Goal: Information Seeking & Learning: Learn about a topic

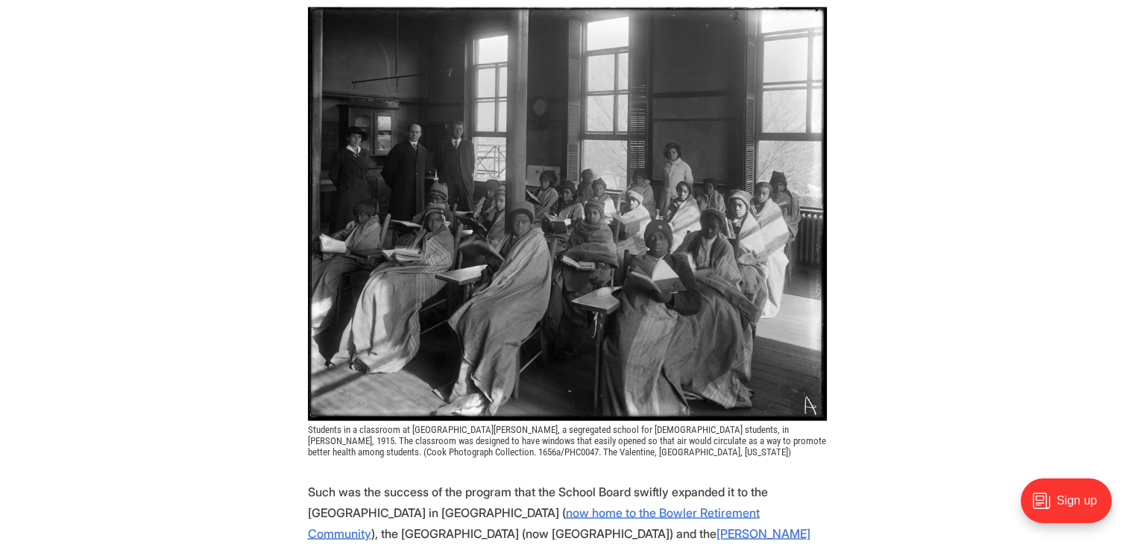
scroll to position [3058, 0]
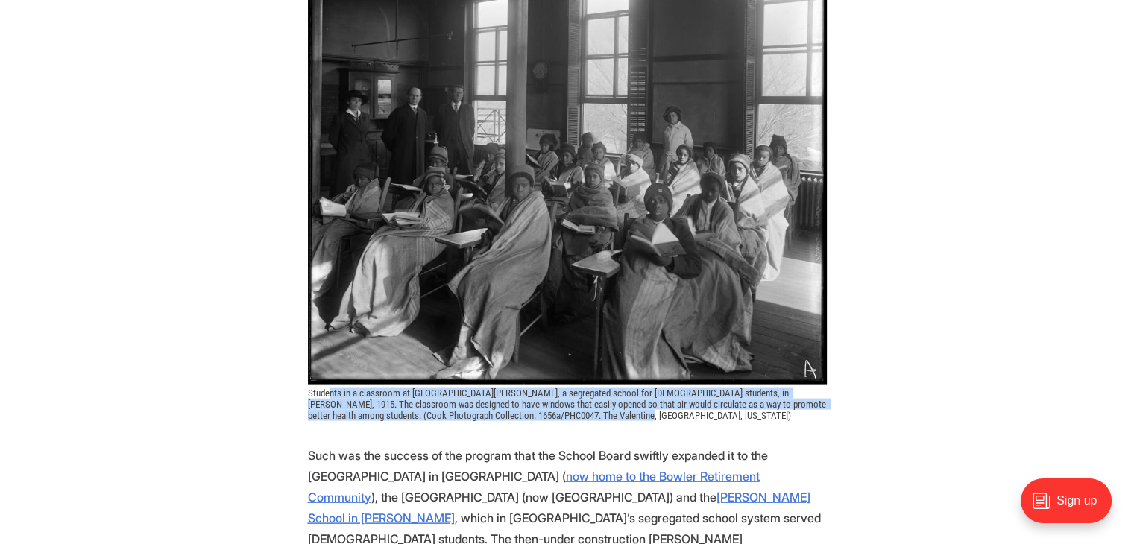
drag, startPoint x: 328, startPoint y: 305, endPoint x: 727, endPoint y: 334, distance: 400.0
click at [727, 388] on figcaption "Students in a classroom at [GEOGRAPHIC_DATA][PERSON_NAME], a segregated school …" at bounding box center [567, 405] width 519 height 34
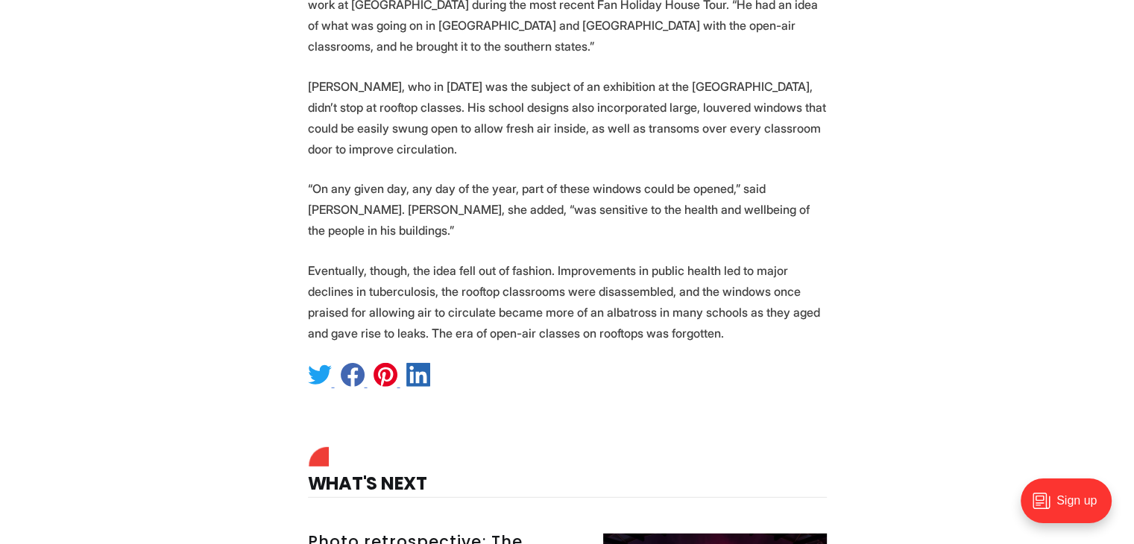
scroll to position [3952, 0]
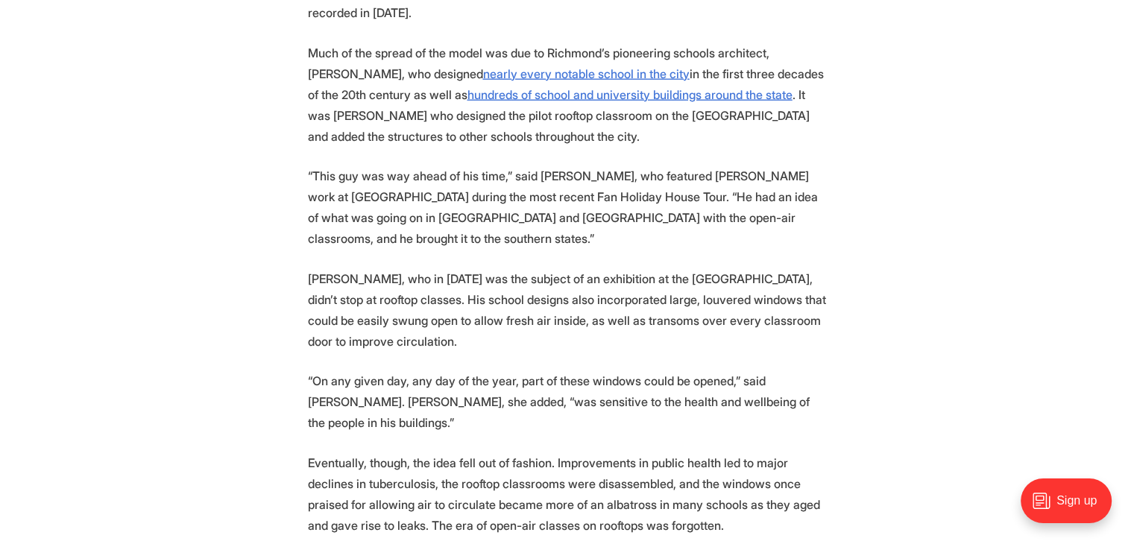
drag, startPoint x: 310, startPoint y: 151, endPoint x: 667, endPoint y: 210, distance: 361.3
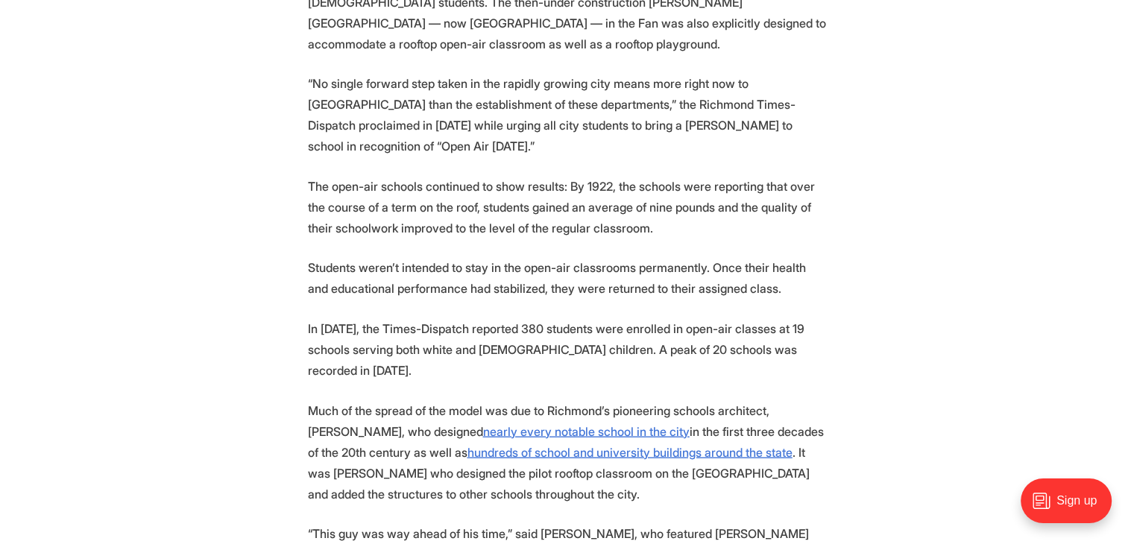
scroll to position [3580, 0]
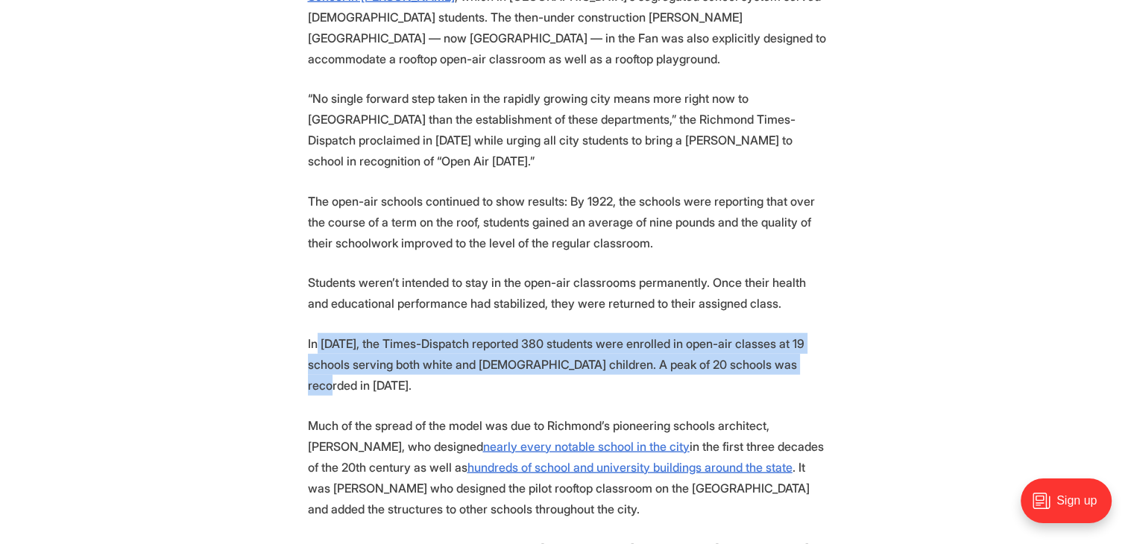
drag, startPoint x: 321, startPoint y: 227, endPoint x: 852, endPoint y: 275, distance: 532.4
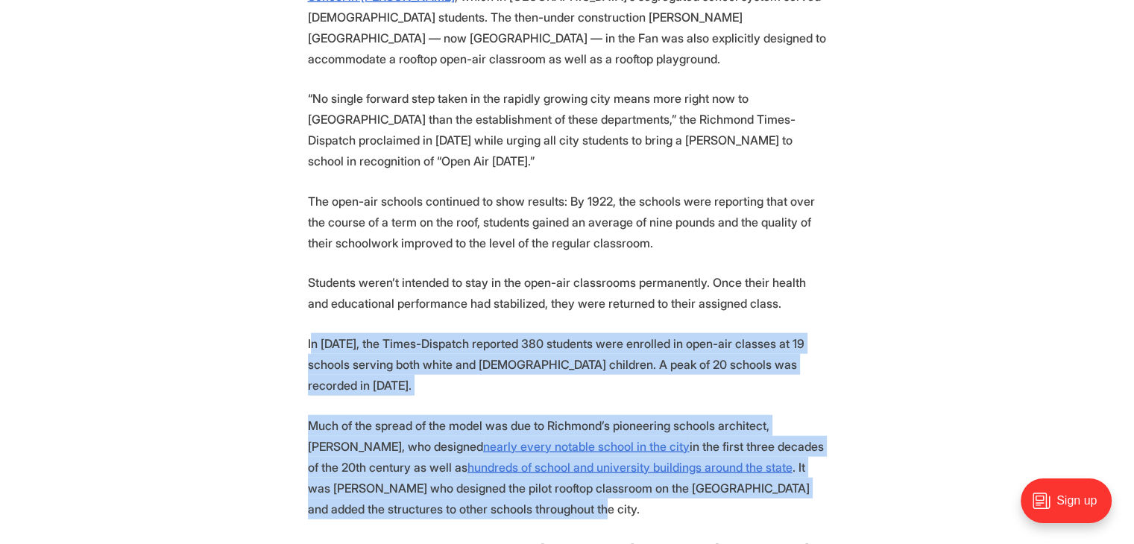
drag, startPoint x: 315, startPoint y: 222, endPoint x: 753, endPoint y: 400, distance: 473.1
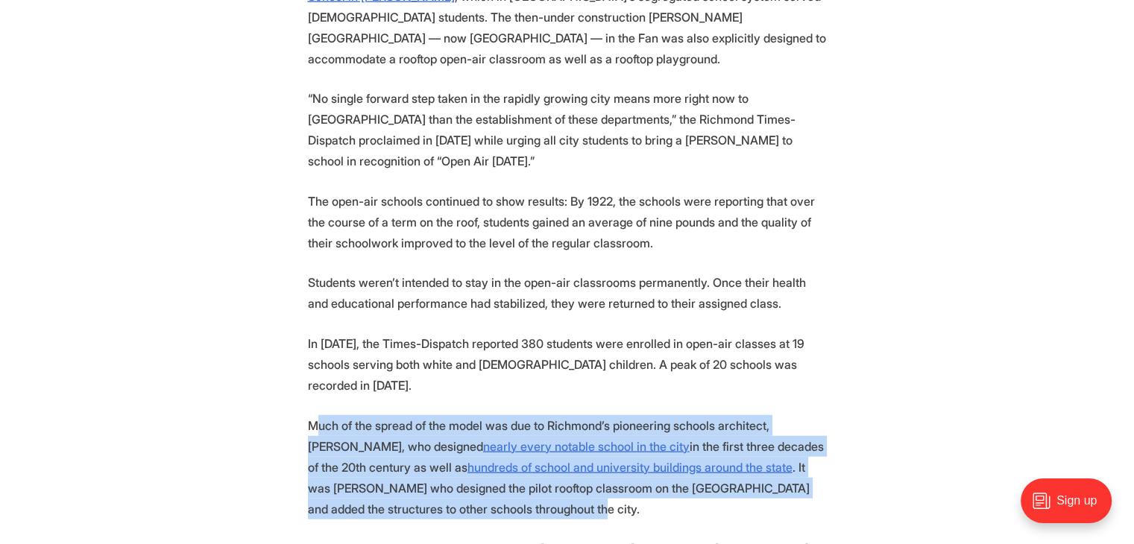
drag, startPoint x: 510, startPoint y: 306, endPoint x: 905, endPoint y: 386, distance: 403.4
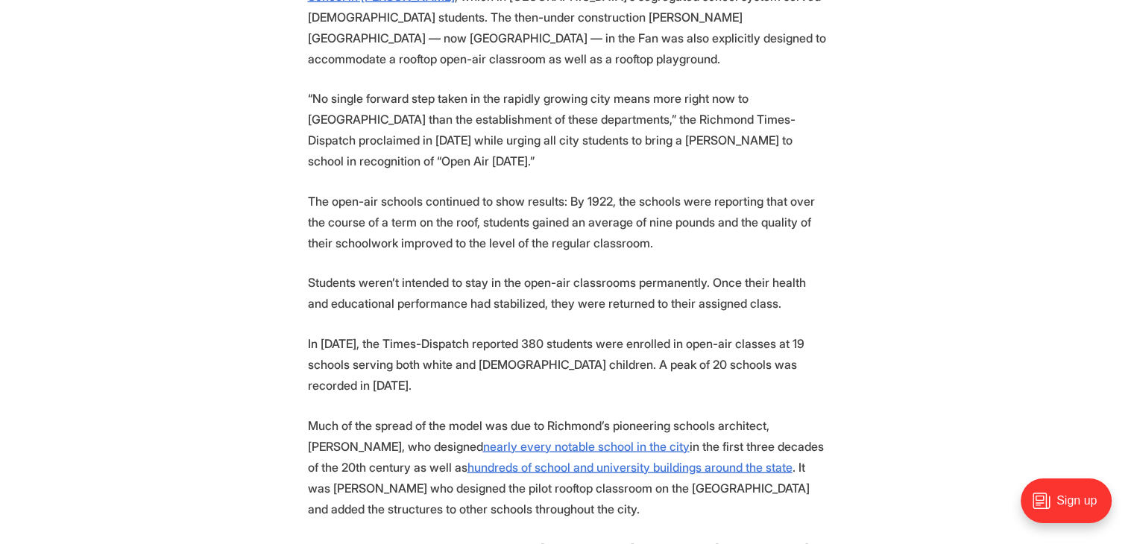
click at [444, 333] on p "In [DATE], the Times-Dispatch reported 380 students were enrolled in open-air c…" at bounding box center [567, 364] width 519 height 63
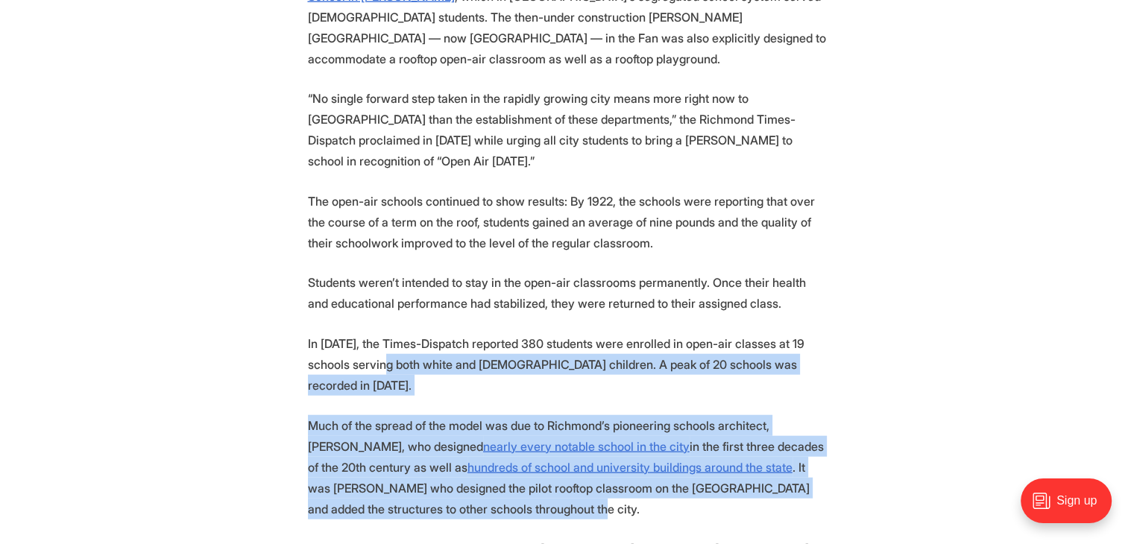
drag, startPoint x: 392, startPoint y: 275, endPoint x: 767, endPoint y: 383, distance: 390.2
click at [679, 415] on p "Much of the spread of the model was due to Richmond’s pioneering schools archit…" at bounding box center [567, 467] width 519 height 104
drag, startPoint x: 339, startPoint y: 270, endPoint x: 907, endPoint y: 386, distance: 579.3
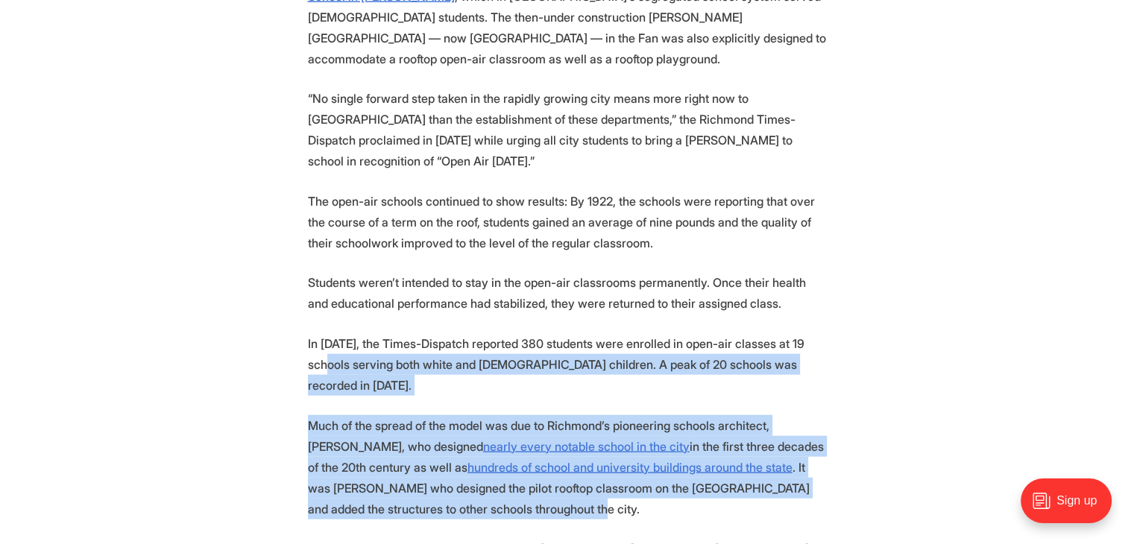
click at [765, 415] on p "Much of the spread of the model was due to Richmond’s pioneering schools archit…" at bounding box center [567, 467] width 519 height 104
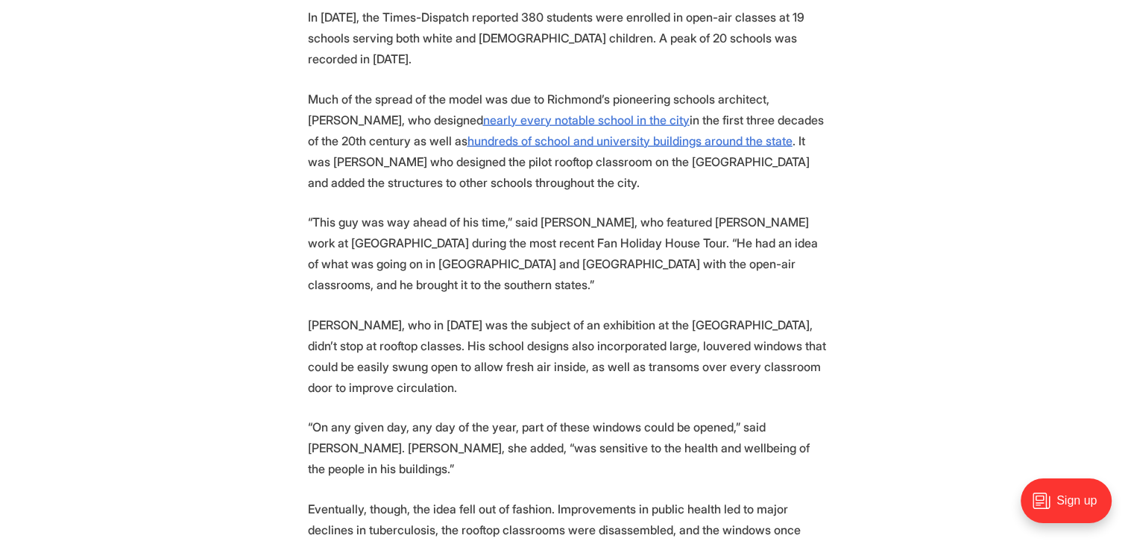
scroll to position [4027, 0]
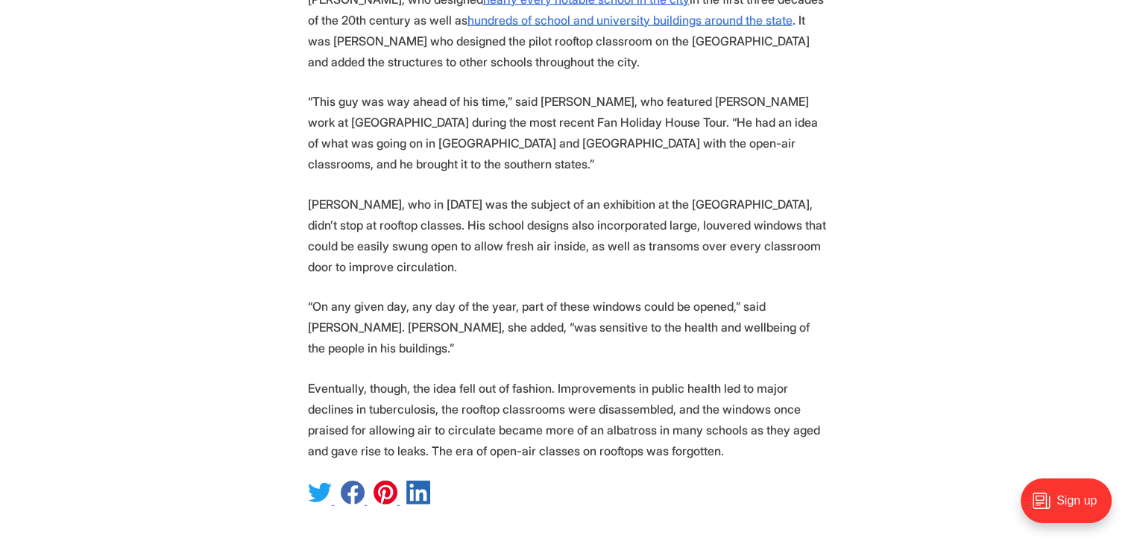
drag, startPoint x: 298, startPoint y: 245, endPoint x: 767, endPoint y: 310, distance: 474.3
drag, startPoint x: 317, startPoint y: 240, endPoint x: 787, endPoint y: 313, distance: 475.5
click at [787, 378] on p "Eventually, though, the idea fell out of fashion. Improvements in public health…" at bounding box center [567, 420] width 519 height 84
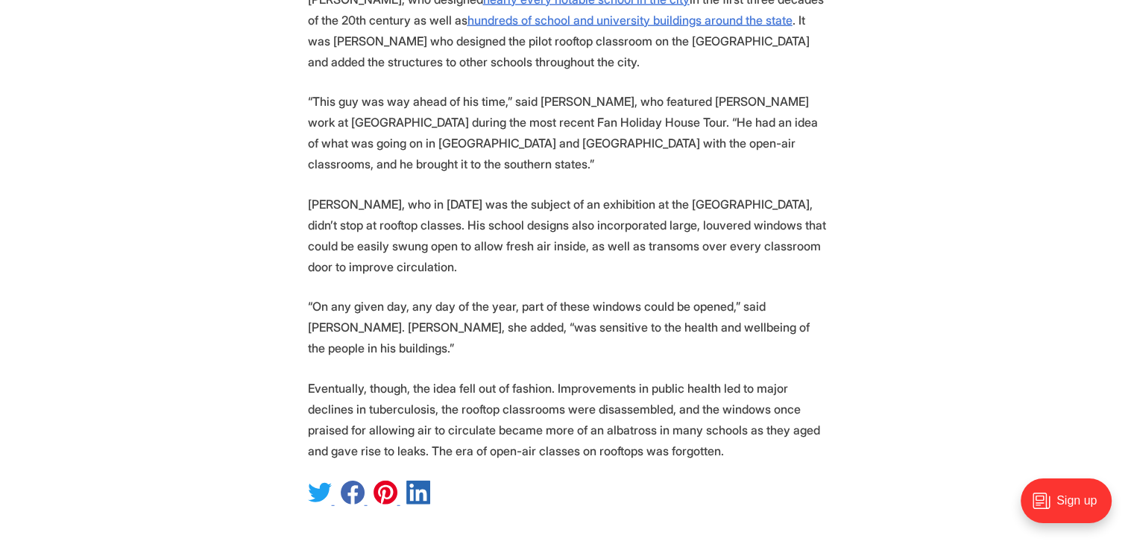
drag, startPoint x: 470, startPoint y: 223, endPoint x: 810, endPoint y: 306, distance: 350.0
click at [672, 378] on p "Eventually, though, the idea fell out of fashion. Improvements in public health…" at bounding box center [567, 420] width 519 height 84
drag, startPoint x: 349, startPoint y: 239, endPoint x: 799, endPoint y: 299, distance: 454.5
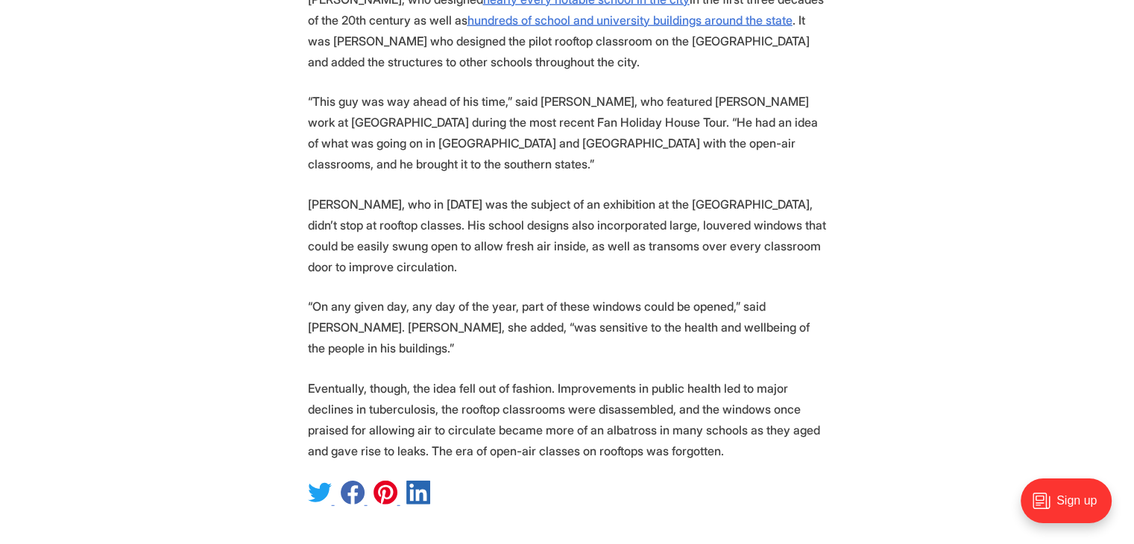
drag, startPoint x: 778, startPoint y: 302, endPoint x: 485, endPoint y: 236, distance: 299.8
click at [776, 378] on p "Eventually, though, the idea fell out of fashion. Improvements in public health…" at bounding box center [567, 420] width 519 height 84
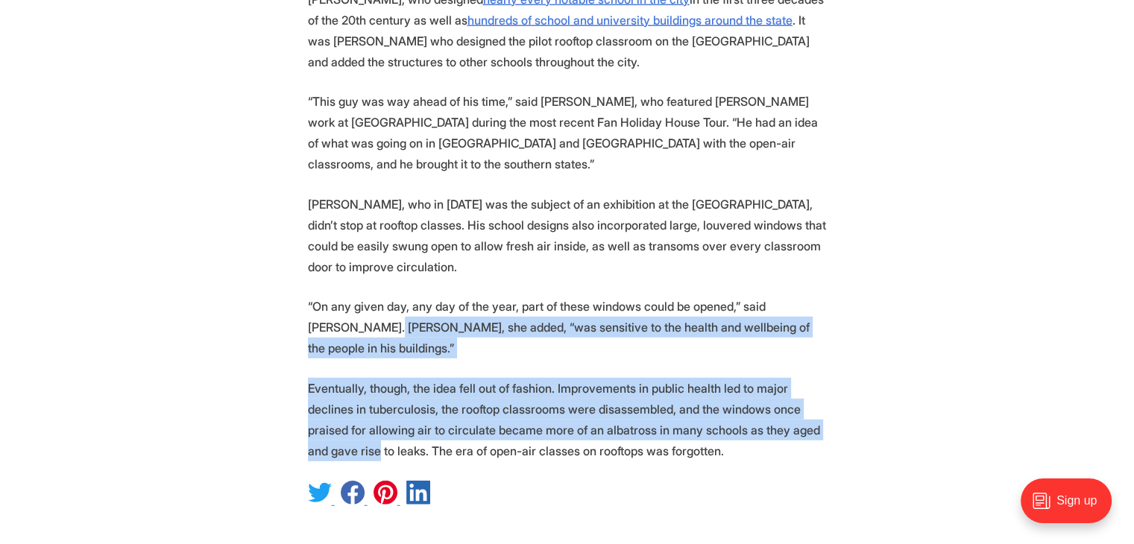
drag, startPoint x: 424, startPoint y: 225, endPoint x: 821, endPoint y: 293, distance: 403.2
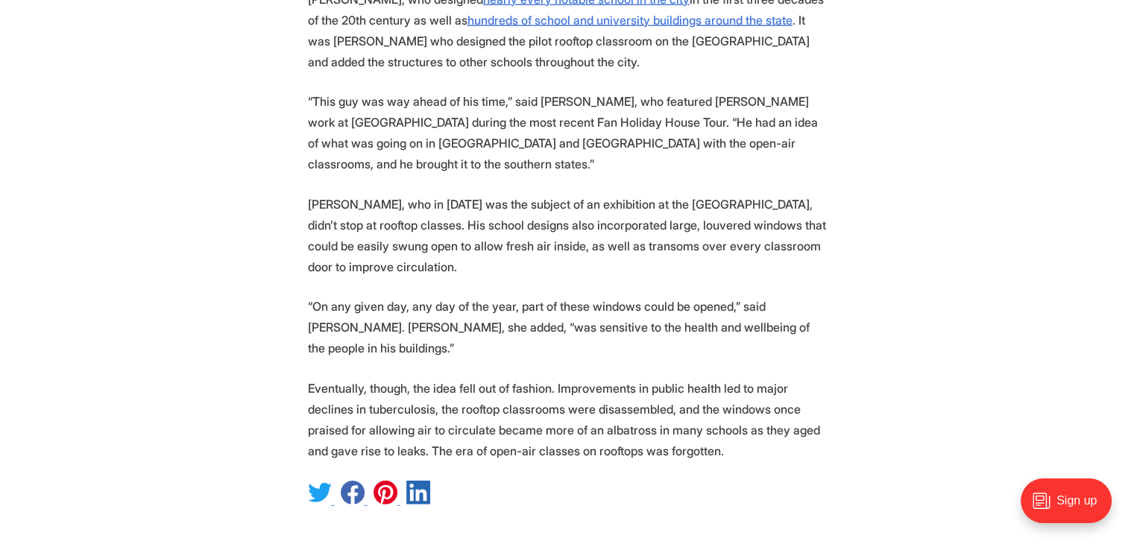
drag, startPoint x: 783, startPoint y: 302, endPoint x: 536, endPoint y: 251, distance: 252.0
click at [782, 378] on p "Eventually, though, the idea fell out of fashion. Improvements in public health…" at bounding box center [567, 420] width 519 height 84
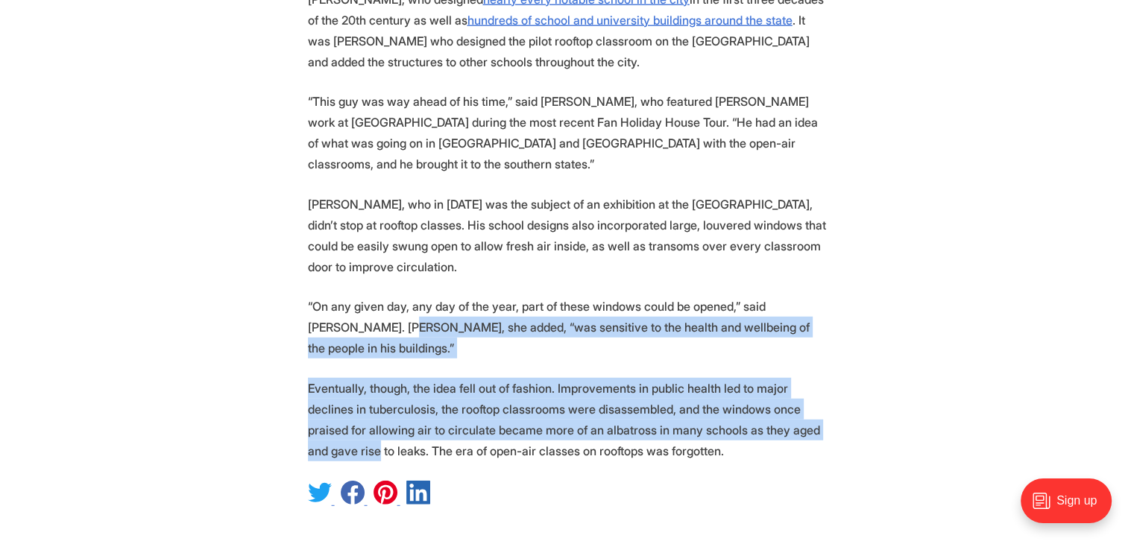
drag, startPoint x: 579, startPoint y: 237, endPoint x: 790, endPoint y: 304, distance: 221.5
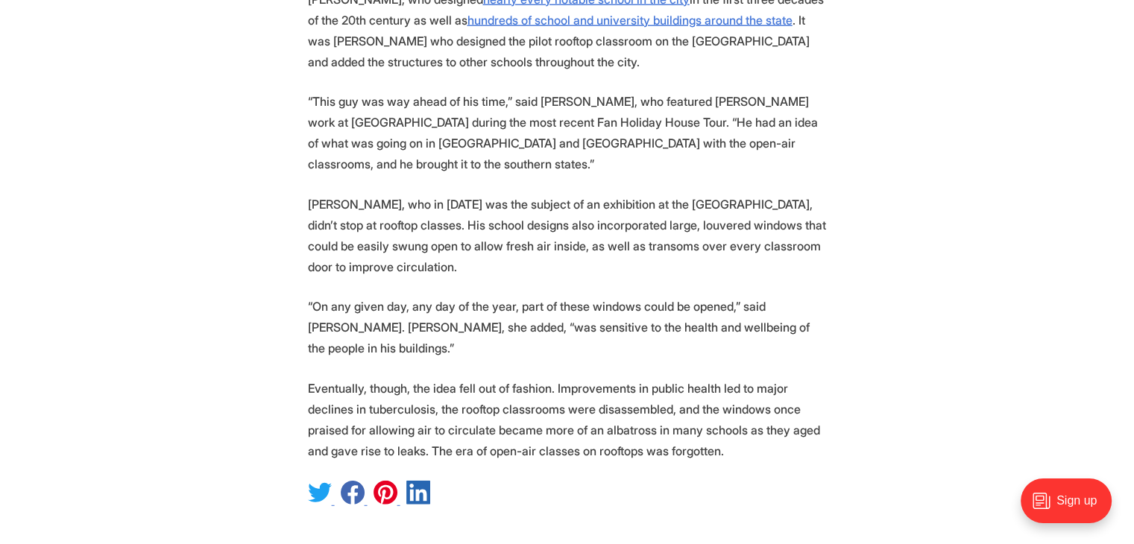
drag, startPoint x: 763, startPoint y: 305, endPoint x: 700, endPoint y: 287, distance: 65.1
click at [762, 378] on p "Eventually, though, the idea fell out of fashion. Improvements in public health…" at bounding box center [567, 420] width 519 height 84
drag, startPoint x: 705, startPoint y: 257, endPoint x: 817, endPoint y: 304, distance: 121.0
click at [817, 378] on p "Eventually, though, the idea fell out of fashion. Improvements in public health…" at bounding box center [567, 420] width 519 height 84
click at [750, 378] on p "Eventually, though, the idea fell out of fashion. Improvements in public health…" at bounding box center [567, 420] width 519 height 84
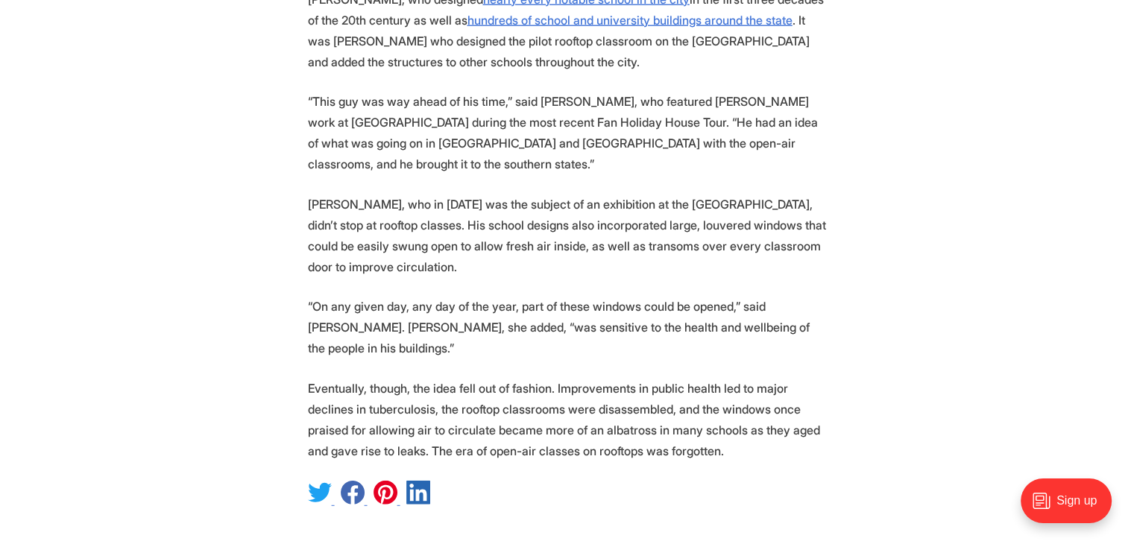
drag, startPoint x: 409, startPoint y: 245, endPoint x: 705, endPoint y: 317, distance: 304.6
click at [705, 378] on p "Eventually, though, the idea fell out of fashion. Improvements in public health…" at bounding box center [567, 420] width 519 height 84
drag, startPoint x: 343, startPoint y: 230, endPoint x: 782, endPoint y: 309, distance: 446.3
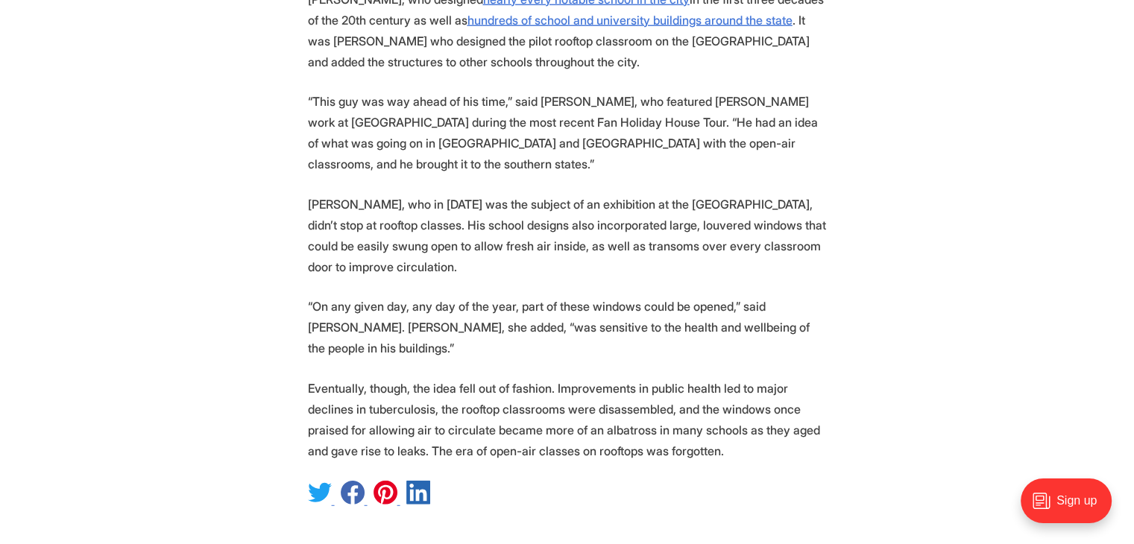
click at [703, 378] on p "Eventually, though, the idea fell out of fashion. Improvements in public health…" at bounding box center [567, 420] width 519 height 84
drag, startPoint x: 406, startPoint y: 233, endPoint x: 760, endPoint y: 306, distance: 360.8
click at [760, 378] on p "Eventually, though, the idea fell out of fashion. Improvements in public health…" at bounding box center [567, 420] width 519 height 84
click at [732, 378] on p "Eventually, though, the idea fell out of fashion. Improvements in public health…" at bounding box center [567, 420] width 519 height 84
drag, startPoint x: 538, startPoint y: 245, endPoint x: 752, endPoint y: 314, distance: 225.7
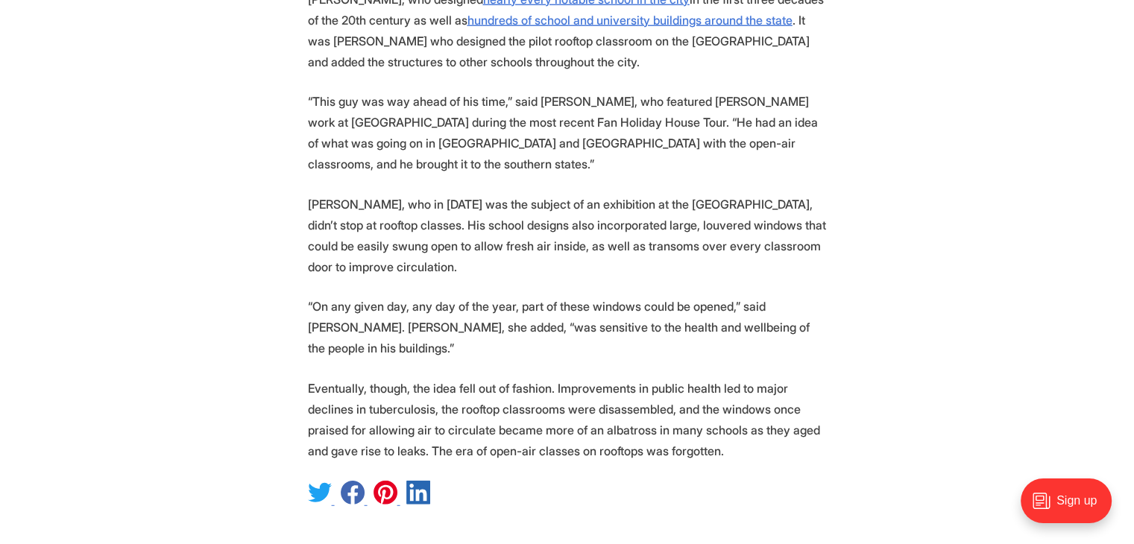
click at [753, 378] on p "Eventually, though, the idea fell out of fashion. Improvements in public health…" at bounding box center [567, 420] width 519 height 84
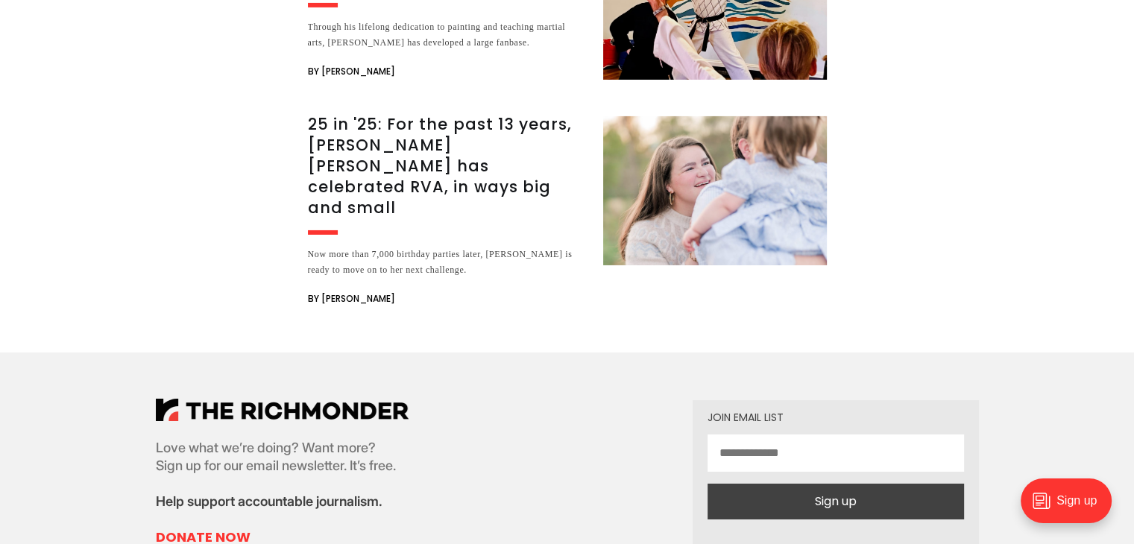
scroll to position [5146, 0]
